Goal: Task Accomplishment & Management: Use online tool/utility

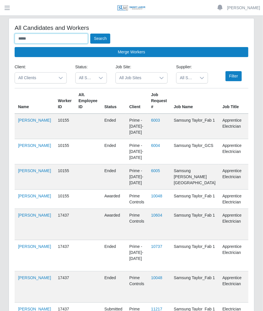
drag, startPoint x: 40, startPoint y: 40, endPoint x: -45, endPoint y: 40, distance: 84.8
click at [0, 40] on html "Betzaida Palacio Account Settings Logout SLM Services Dashboard Todo Clients In…" at bounding box center [131, 155] width 263 height 311
click at [90, 34] on button "Search" at bounding box center [100, 39] width 20 height 10
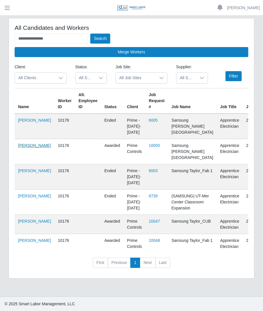
click at [21, 148] on link "Heriberto Garcia" at bounding box center [34, 145] width 33 height 5
drag, startPoint x: 53, startPoint y: 41, endPoint x: -83, endPoint y: 32, distance: 135.5
click at [0, 32] on html "**********" at bounding box center [131, 155] width 263 height 311
type input "**********"
click at [90, 34] on button "Search" at bounding box center [100, 39] width 20 height 10
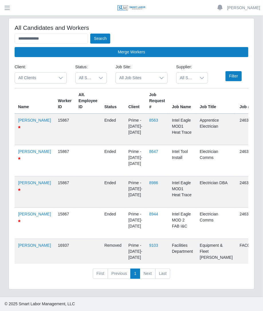
click at [183, 74] on span "All Suppliers" at bounding box center [187, 78] width 20 height 11
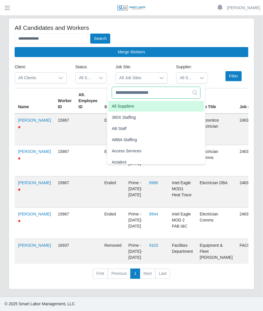
click at [160, 97] on input "text" at bounding box center [156, 93] width 89 height 12
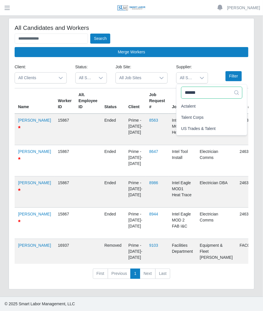
type input "******"
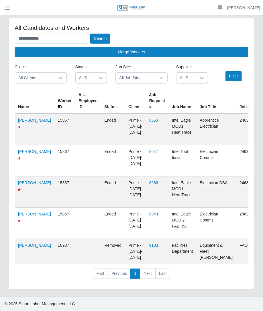
click at [178, 81] on span "All Suppliers" at bounding box center [187, 78] width 20 height 11
click at [193, 103] on span "Talent Corps" at bounding box center [192, 106] width 23 height 6
click at [232, 73] on button "Filter" at bounding box center [234, 76] width 16 height 10
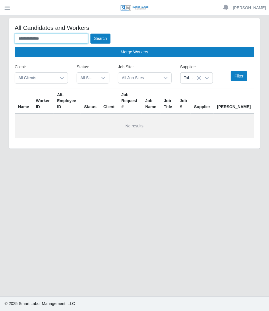
click at [55, 40] on input "**********" at bounding box center [51, 39] width 73 height 10
type input "*"
click at [90, 34] on button "Search" at bounding box center [100, 39] width 20 height 10
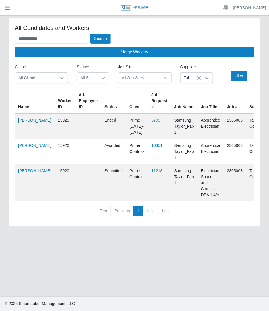
click at [19, 122] on link "Javier Pinero" at bounding box center [34, 120] width 33 height 5
drag, startPoint x: 59, startPoint y: 35, endPoint x: -38, endPoint y: 42, distance: 97.1
click at [0, 42] on html "**********" at bounding box center [134, 155] width 269 height 311
click at [90, 34] on button "Search" at bounding box center [100, 39] width 20 height 10
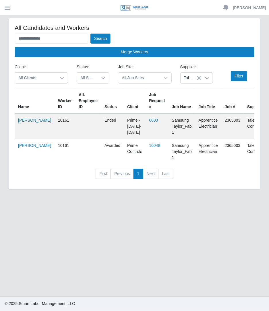
click at [24, 122] on link "Jorge Contreras" at bounding box center [34, 120] width 33 height 5
drag, startPoint x: 79, startPoint y: 37, endPoint x: -23, endPoint y: 40, distance: 101.2
click at [0, 40] on html "**********" at bounding box center [134, 155] width 269 height 311
type input "*******"
click at [90, 34] on button "Search" at bounding box center [100, 39] width 20 height 10
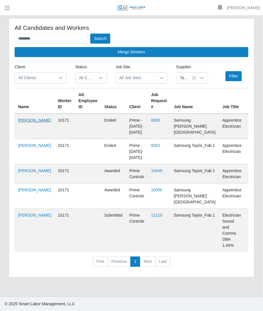
click at [25, 122] on link "Leovany Ramirez" at bounding box center [34, 120] width 33 height 5
drag, startPoint x: 80, startPoint y: 32, endPoint x: 76, endPoint y: 35, distance: 5.5
click at [79, 32] on div "All Candidates and Workers ******* Search Merge Workers" at bounding box center [132, 40] width 234 height 33
click at [37, 39] on input "*******" at bounding box center [51, 39] width 73 height 10
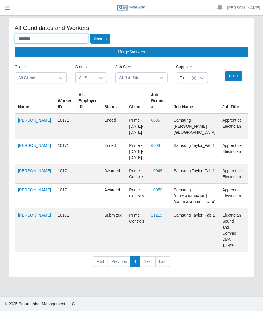
click at [37, 39] on input "*******" at bounding box center [51, 39] width 73 height 10
click at [90, 34] on button "Search" at bounding box center [100, 39] width 20 height 10
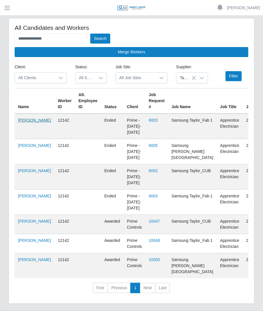
click at [25, 122] on link "Rafael Urdaneta" at bounding box center [34, 120] width 33 height 5
drag, startPoint x: 77, startPoint y: 42, endPoint x: 9, endPoint y: 41, distance: 68.5
click at [9, 41] on div "**********" at bounding box center [132, 160] width 246 height 285
click at [90, 34] on button "Search" at bounding box center [100, 39] width 20 height 10
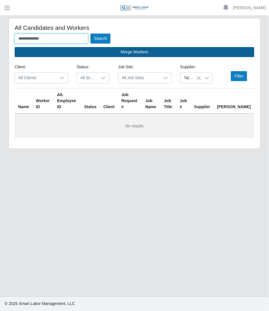
click at [90, 34] on button "Search" at bounding box center [100, 39] width 20 height 10
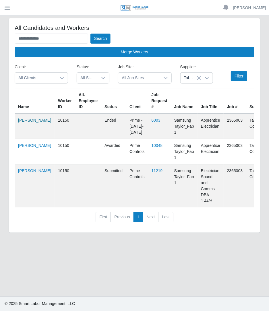
click at [22, 122] on link "Samuel Botello" at bounding box center [34, 120] width 33 height 5
drag, startPoint x: 62, startPoint y: 38, endPoint x: -89, endPoint y: 55, distance: 151.4
click at [0, 55] on html "**********" at bounding box center [134, 155] width 269 height 311
click at [90, 34] on button "Search" at bounding box center [100, 39] width 20 height 10
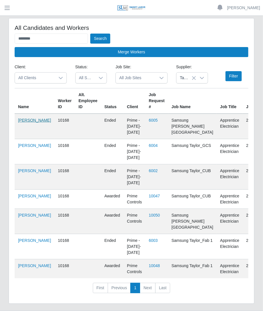
click at [25, 121] on link "Tarcisio Dominguez" at bounding box center [34, 120] width 33 height 5
drag, startPoint x: 58, startPoint y: 39, endPoint x: -11, endPoint y: 43, distance: 68.3
click at [0, 43] on html "Betzaida Palacio Account Settings Logout SLM Services Dashboard Todo Clients In…" at bounding box center [131, 155] width 263 height 311
click at [90, 34] on button "Search" at bounding box center [100, 39] width 20 height 10
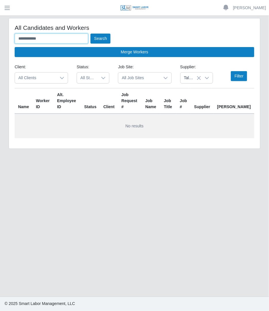
click at [90, 34] on button "Search" at bounding box center [100, 39] width 20 height 10
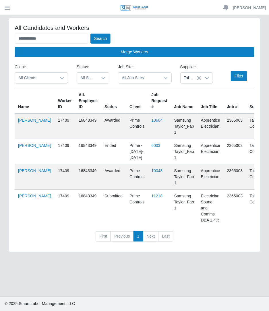
click at [20, 122] on td "Tyler Barker" at bounding box center [35, 126] width 40 height 26
click at [23, 122] on link "Tyler Barker" at bounding box center [34, 120] width 33 height 5
click at [200, 79] on icon at bounding box center [198, 78] width 5 height 5
click at [64, 44] on div "**********" at bounding box center [134, 45] width 239 height 23
click at [64, 43] on input "**********" at bounding box center [51, 39] width 73 height 10
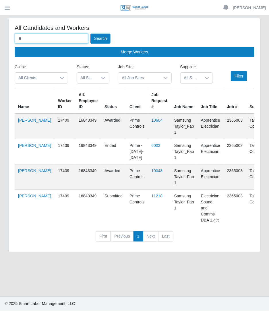
type input "*"
click at [90, 34] on button "Search" at bounding box center [100, 39] width 20 height 10
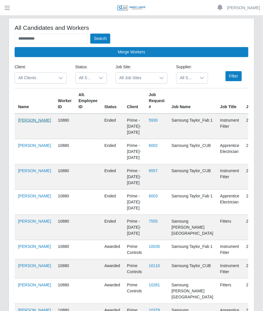
click at [30, 122] on link "Jose Oviedo Contreras" at bounding box center [34, 120] width 33 height 5
drag, startPoint x: 66, startPoint y: 37, endPoint x: -53, endPoint y: 40, distance: 118.4
click at [0, 40] on html "**********" at bounding box center [131, 155] width 263 height 311
type input "******"
click at [90, 34] on button "Search" at bounding box center [100, 39] width 20 height 10
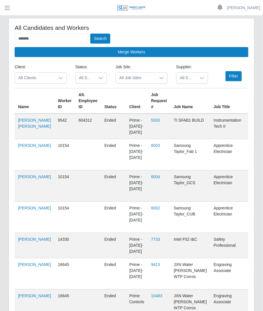
click at [185, 79] on span "All Suppliers" at bounding box center [187, 78] width 20 height 11
click at [188, 89] on input "******" at bounding box center [211, 93] width 61 height 12
drag, startPoint x: 200, startPoint y: 94, endPoint x: 159, endPoint y: 97, distance: 40.9
click at [159, 97] on body "Betzaida Palacio Account Settings Logout SLM Services Dashboard Todo Clients In…" at bounding box center [131, 246] width 263 height 492
click at [207, 66] on div "Supplier: All Suppliers" at bounding box center [192, 73] width 40 height 19
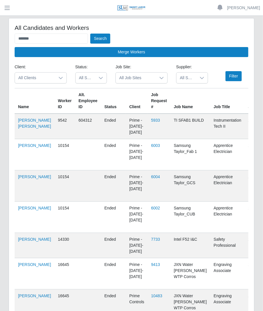
click at [196, 76] on div at bounding box center [201, 78] width 11 height 11
click at [226, 93] on input "******" at bounding box center [211, 93] width 61 height 12
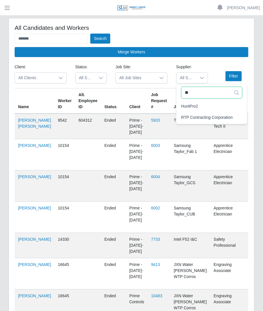
type input "*"
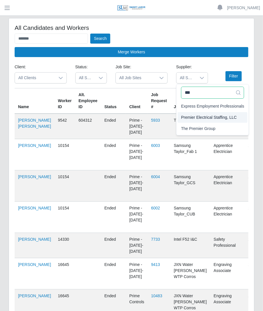
type input "***"
click at [219, 115] on span "Premier Electrical Staffing, LLC" at bounding box center [209, 117] width 56 height 6
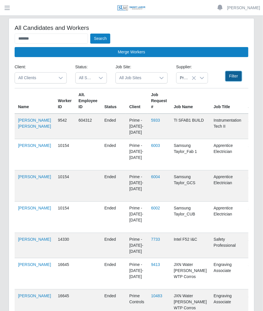
click at [238, 72] on button "Filter" at bounding box center [234, 76] width 16 height 10
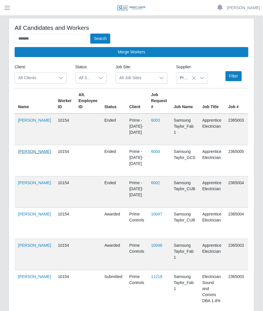
click at [21, 150] on link "Curtis Curley" at bounding box center [34, 151] width 33 height 5
drag, startPoint x: 84, startPoint y: 32, endPoint x: 76, endPoint y: 34, distance: 8.5
click at [76, 34] on div "All Candidates and Workers ****** Search Merge Workers" at bounding box center [132, 40] width 234 height 33
drag, startPoint x: 76, startPoint y: 34, endPoint x: -56, endPoint y: 11, distance: 133.8
click at [0, 11] on html "Betzaida Palacio Account Settings Logout SLM Services Dashboard Todo Clients In…" at bounding box center [131, 155] width 263 height 311
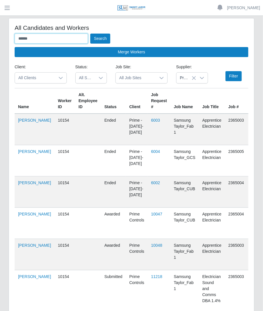
click at [90, 34] on button "Search" at bounding box center [100, 39] width 20 height 10
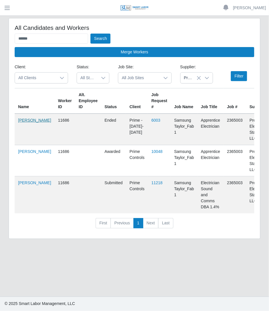
click at [23, 122] on link "Eutimo Garza" at bounding box center [34, 120] width 33 height 5
drag, startPoint x: 58, startPoint y: 36, endPoint x: -18, endPoint y: 44, distance: 76.0
click at [0, 44] on html "Betzaida Palacio Account Settings Logout SLM Services Dashboard Todo Clients In…" at bounding box center [134, 155] width 269 height 311
type input "*"
click at [90, 34] on button "Search" at bounding box center [100, 39] width 20 height 10
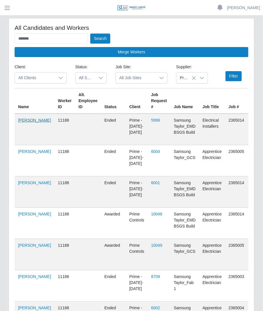
click at [23, 120] on link "Ricardo Zamorano" at bounding box center [34, 120] width 33 height 5
drag, startPoint x: 66, startPoint y: 36, endPoint x: -32, endPoint y: 28, distance: 99.1
click at [0, 28] on html "Betzaida Palacio Account Settings Logout SLM Services Dashboard Todo Clients In…" at bounding box center [131, 155] width 263 height 311
type input "**********"
click at [90, 34] on button "Search" at bounding box center [100, 39] width 20 height 10
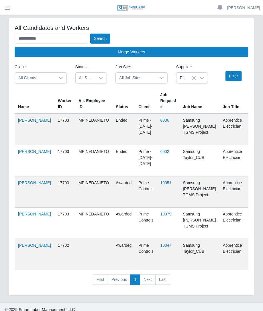
click at [25, 122] on link "Maria Pineda Nieto" at bounding box center [34, 120] width 33 height 5
click at [22, 247] on link "MARIA PINEDA NIETO" at bounding box center [34, 245] width 33 height 5
click at [30, 247] on link "MARIA PINEDA NIETO" at bounding box center [34, 245] width 33 height 5
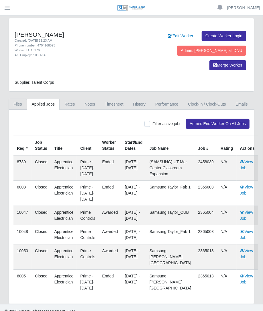
click at [21, 99] on link "Files" at bounding box center [18, 104] width 18 height 11
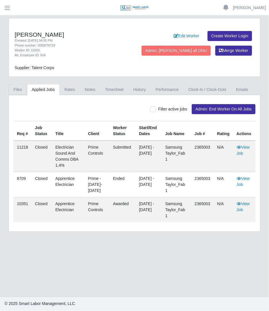
click at [20, 89] on link "Files" at bounding box center [18, 89] width 18 height 11
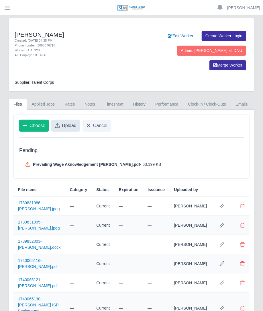
click at [63, 122] on span "Upload" at bounding box center [69, 125] width 15 height 7
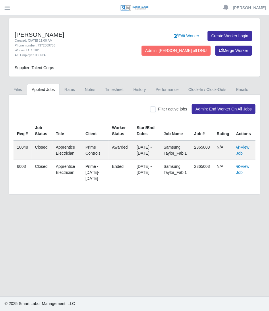
click at [19, 95] on div "Filter active jobs Admin: End Worker On All Jobs Req # Job Status Title Client …" at bounding box center [134, 144] width 251 height 99
click at [21, 86] on link "Files" at bounding box center [18, 89] width 18 height 11
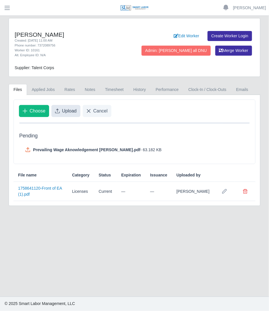
click at [65, 112] on span "Upload" at bounding box center [69, 110] width 15 height 7
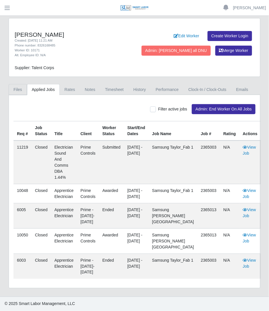
click at [21, 93] on link "Files" at bounding box center [18, 89] width 18 height 11
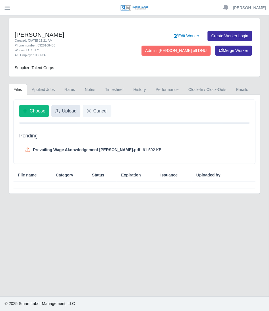
click at [64, 114] on button "Upload" at bounding box center [65, 111] width 29 height 12
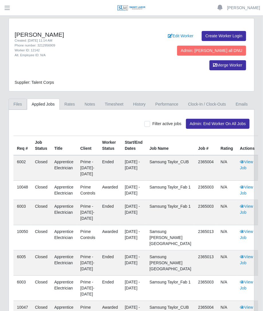
click at [22, 99] on link "Files" at bounding box center [18, 104] width 18 height 11
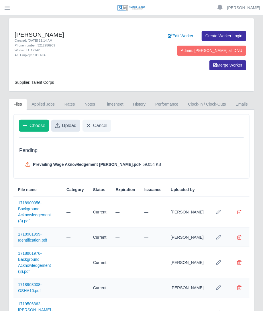
click at [64, 122] on span "Upload" at bounding box center [69, 125] width 15 height 7
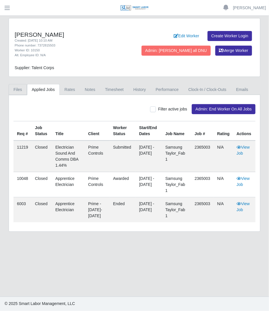
click at [20, 94] on link "Files" at bounding box center [18, 89] width 18 height 11
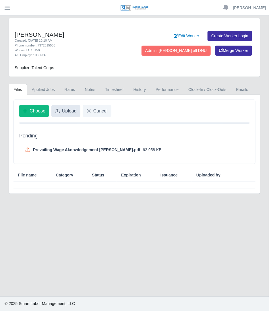
click at [66, 108] on span "Upload" at bounding box center [69, 110] width 15 height 7
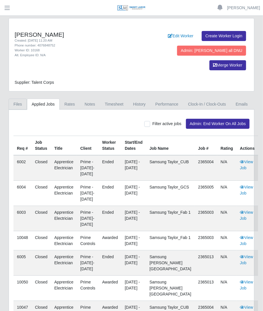
click at [20, 99] on link "Files" at bounding box center [18, 104] width 18 height 11
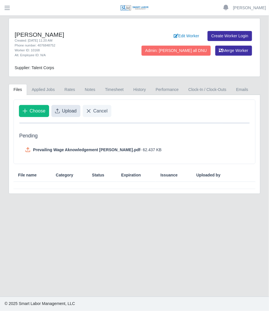
click at [62, 114] on button "Upload" at bounding box center [65, 111] width 29 height 12
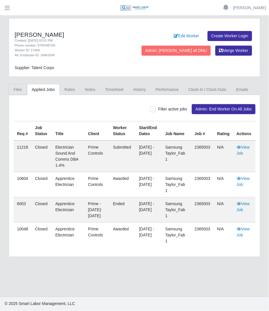
click at [21, 94] on link "Files" at bounding box center [18, 89] width 18 height 11
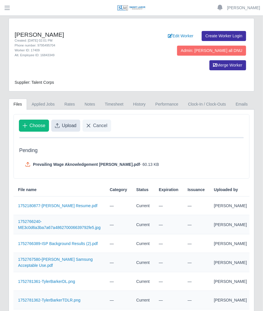
click at [66, 119] on button "Upload" at bounding box center [65, 125] width 29 height 12
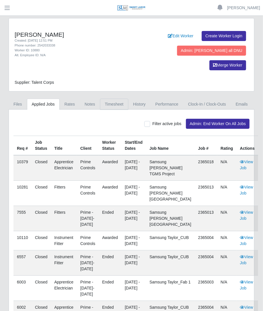
click at [107, 99] on link "Timesheet" at bounding box center [114, 104] width 28 height 11
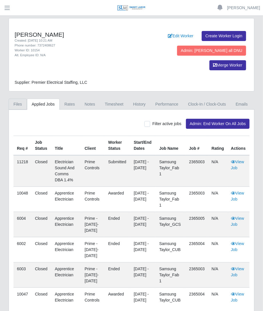
click at [25, 99] on link "Files" at bounding box center [18, 104] width 18 height 11
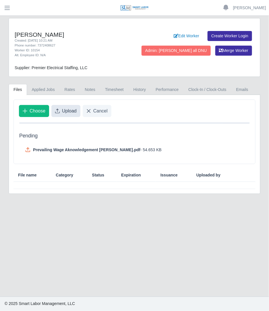
click at [64, 111] on span "Upload" at bounding box center [69, 110] width 15 height 7
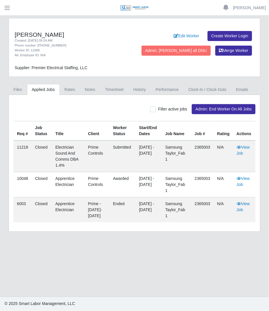
click at [19, 97] on div "Filter active jobs Admin: End Worker On All Jobs Req # Job Status Title Client …" at bounding box center [134, 163] width 251 height 136
click at [19, 96] on div "Filter active jobs Admin: End Worker On All Jobs Req # Job Status Title Client …" at bounding box center [134, 163] width 251 height 136
click at [20, 91] on link "Files" at bounding box center [18, 89] width 18 height 11
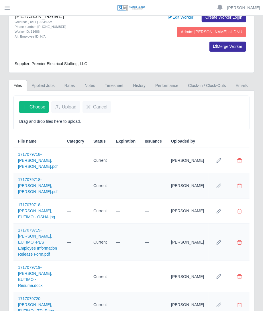
scroll to position [24, 0]
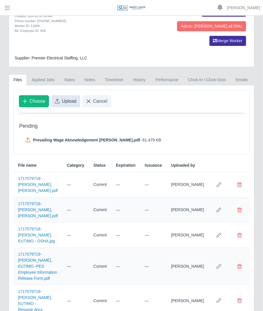
click at [65, 98] on span "Upload" at bounding box center [69, 101] width 15 height 7
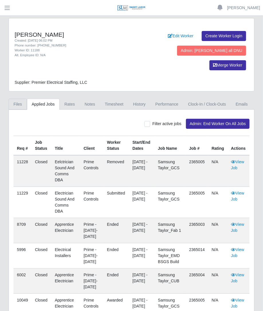
click at [23, 99] on link "Files" at bounding box center [18, 104] width 18 height 11
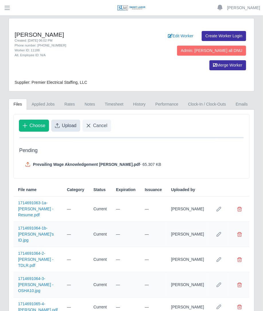
click at [64, 122] on span "Upload" at bounding box center [69, 125] width 15 height 7
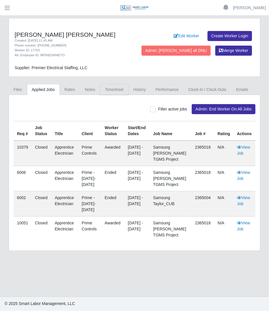
click at [103, 91] on link "Timesheet" at bounding box center [114, 89] width 28 height 11
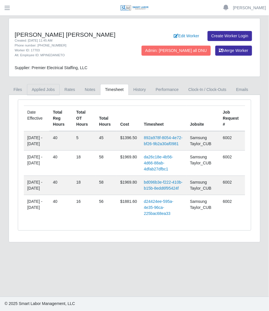
click at [40, 87] on link "Applied Jobs" at bounding box center [43, 89] width 33 height 11
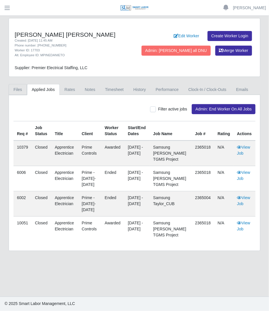
click at [24, 88] on link "Files" at bounding box center [18, 89] width 18 height 11
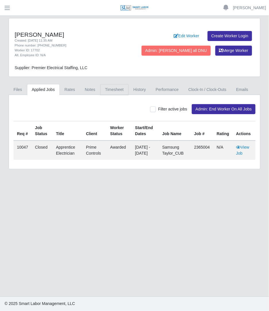
click at [119, 92] on link "Timesheet" at bounding box center [114, 89] width 28 height 11
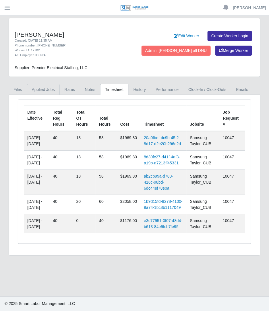
click at [44, 89] on link "Applied Jobs" at bounding box center [43, 89] width 33 height 11
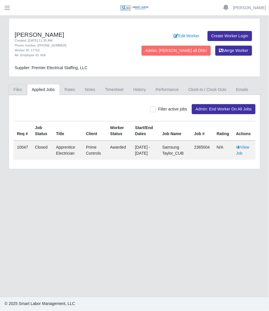
click at [23, 91] on link "Files" at bounding box center [18, 89] width 18 height 11
click at [107, 81] on div "[PERSON_NAME] Created: [DATE] 11:35 AM Phone number: [PHONE_NUMBER] Worker ID: …" at bounding box center [134, 93] width 260 height 151
click at [107, 85] on link "Timesheet" at bounding box center [114, 89] width 28 height 11
